Goal: Check status: Check status

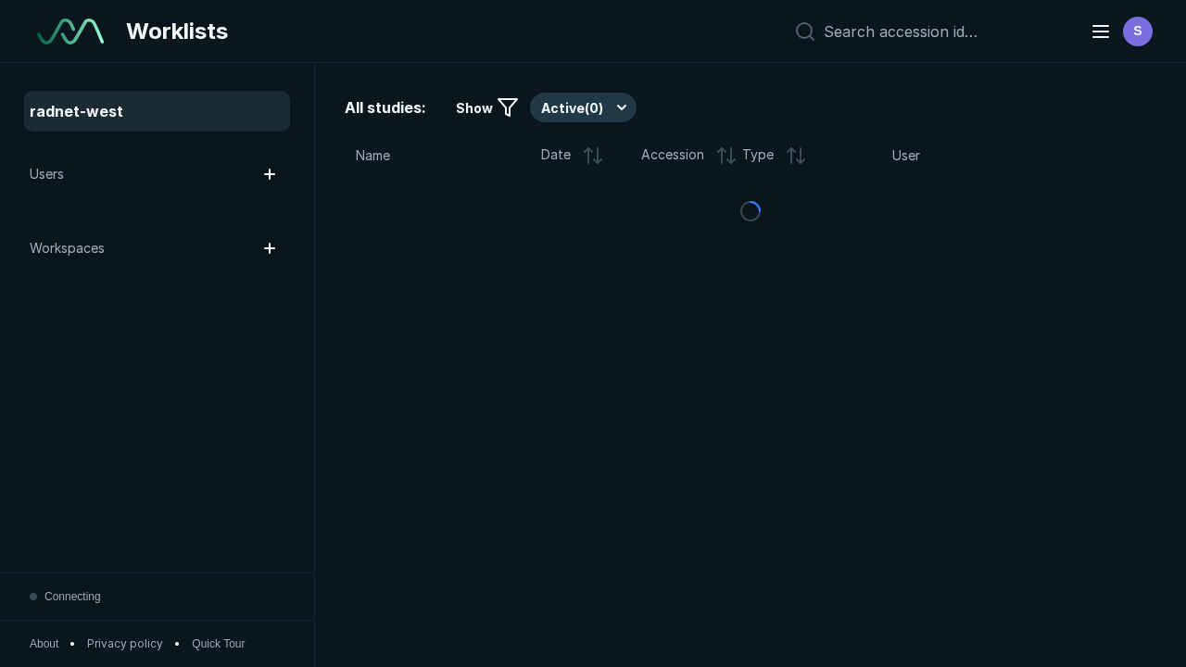
scroll to position [5060, 7719]
